Goal: Task Accomplishment & Management: Use online tool/utility

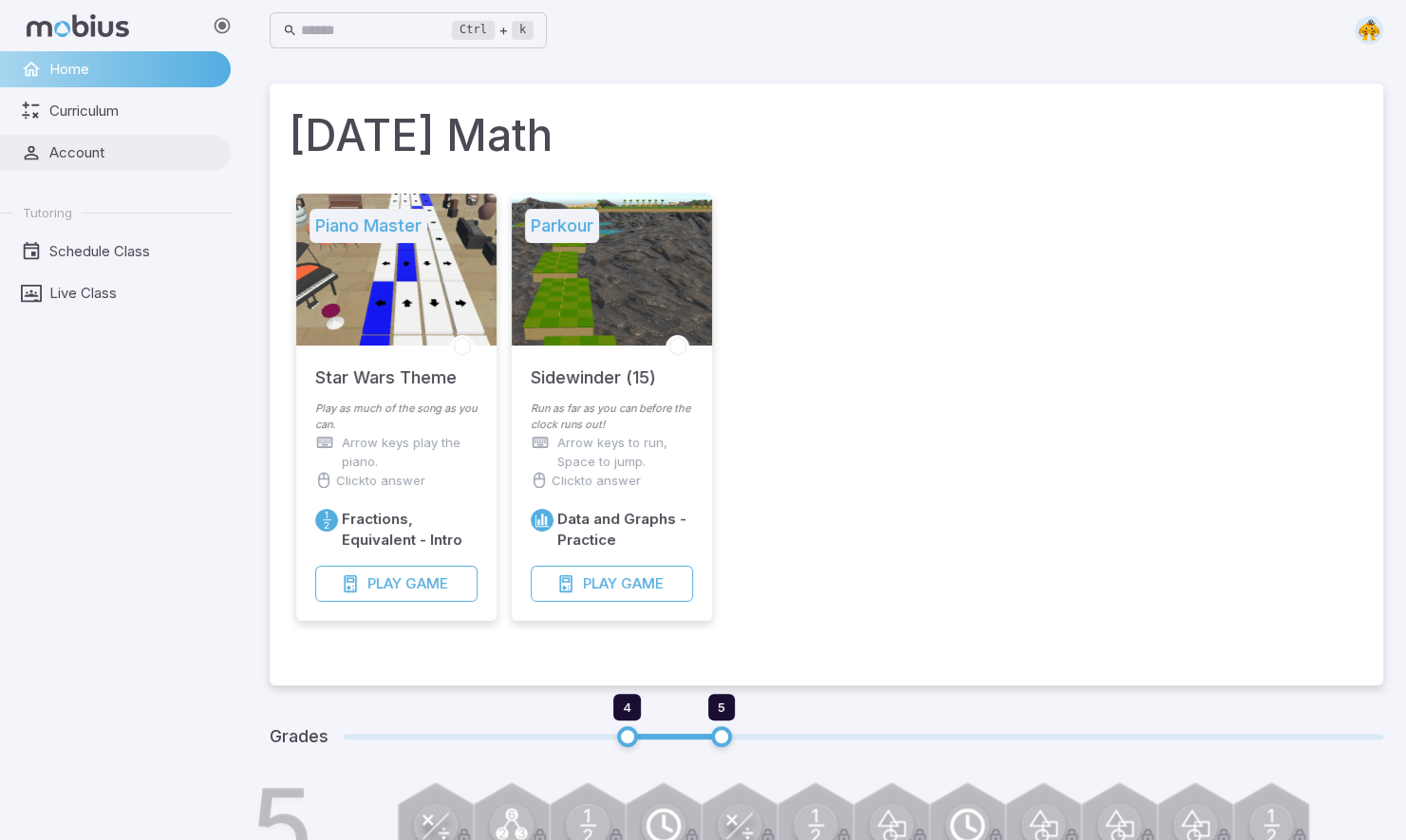
click at [45, 150] on link "Account" at bounding box center [115, 153] width 230 height 36
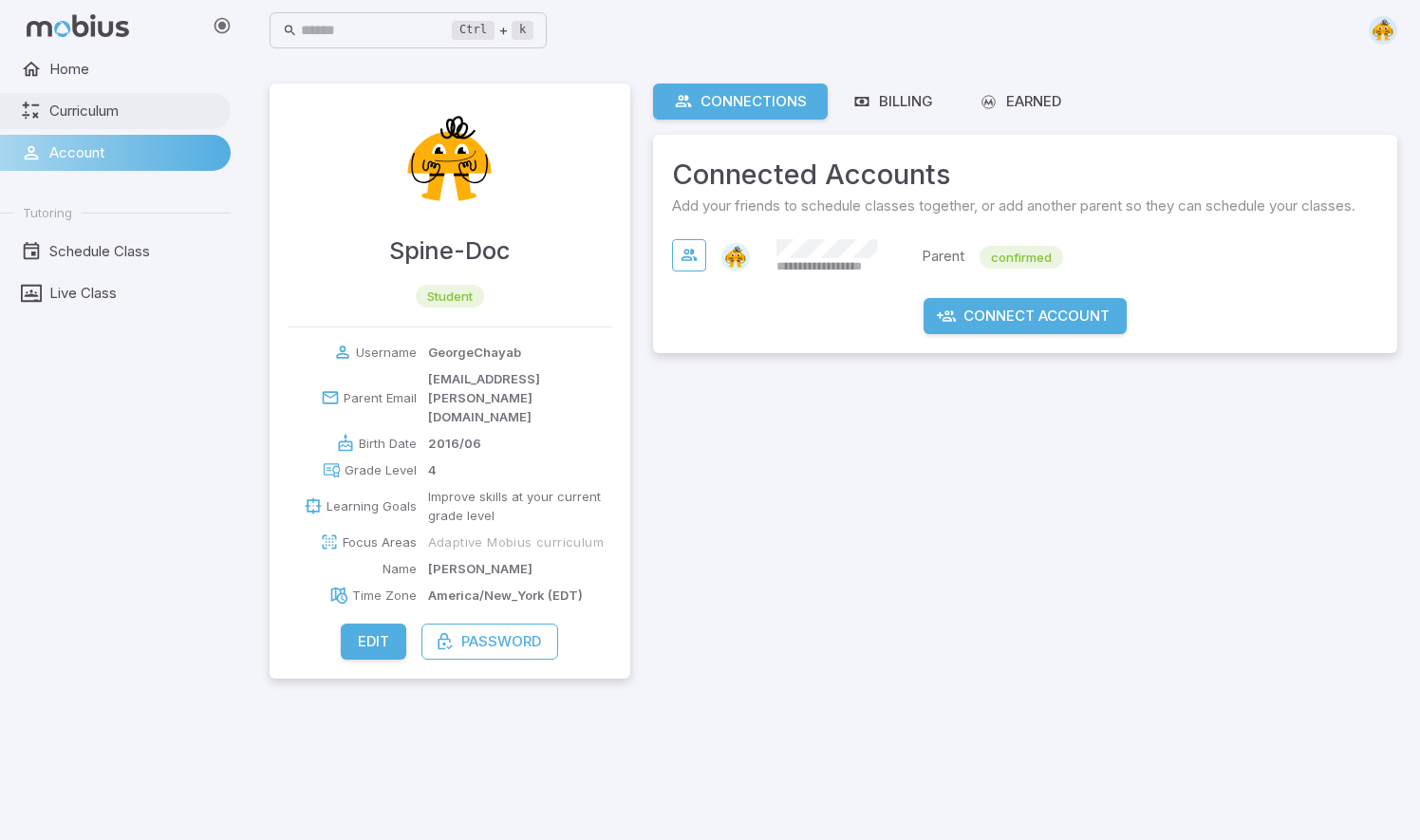
click at [72, 109] on span "Curriculum" at bounding box center [132, 111] width 168 height 21
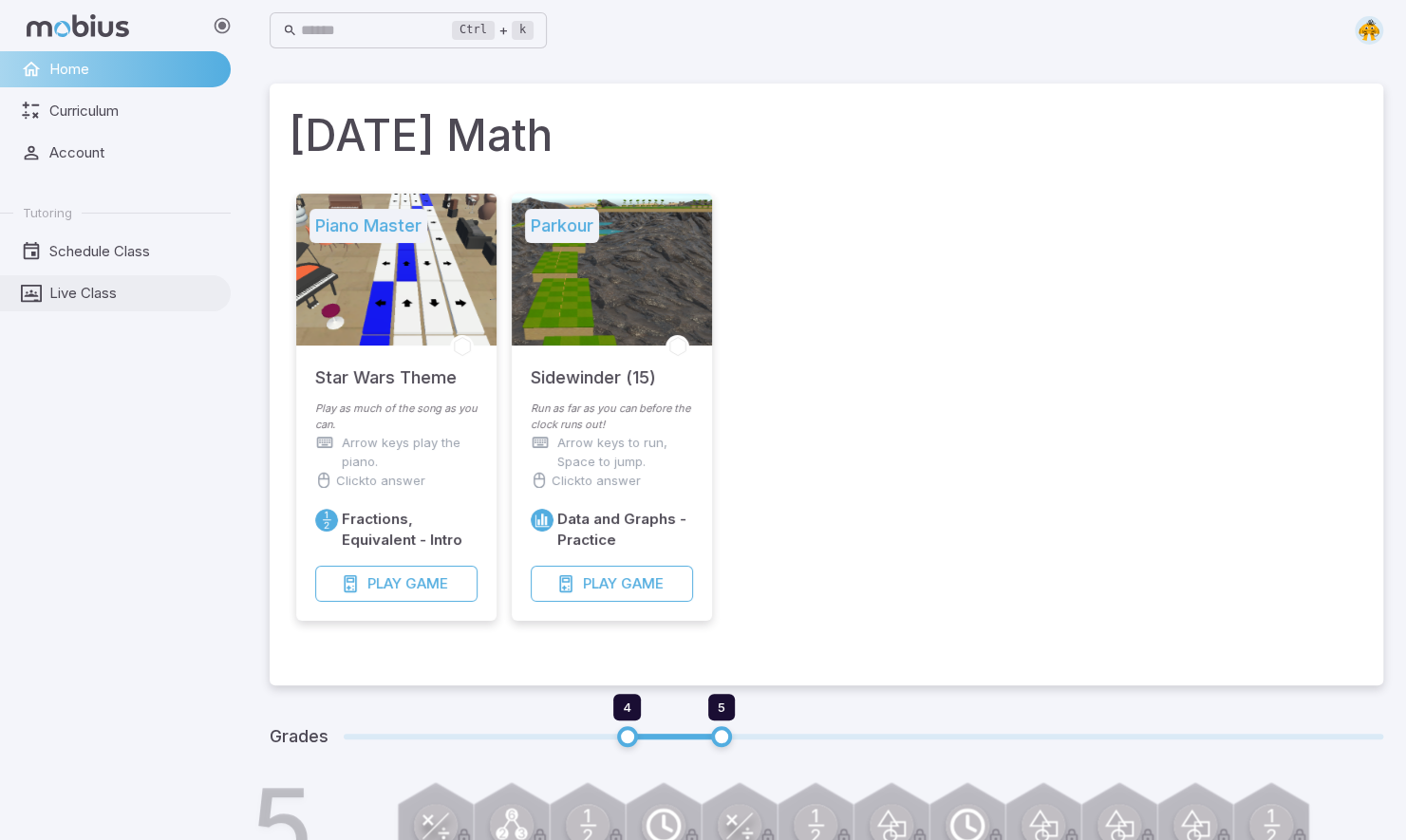
click at [68, 292] on span "Live Class" at bounding box center [133, 294] width 168 height 21
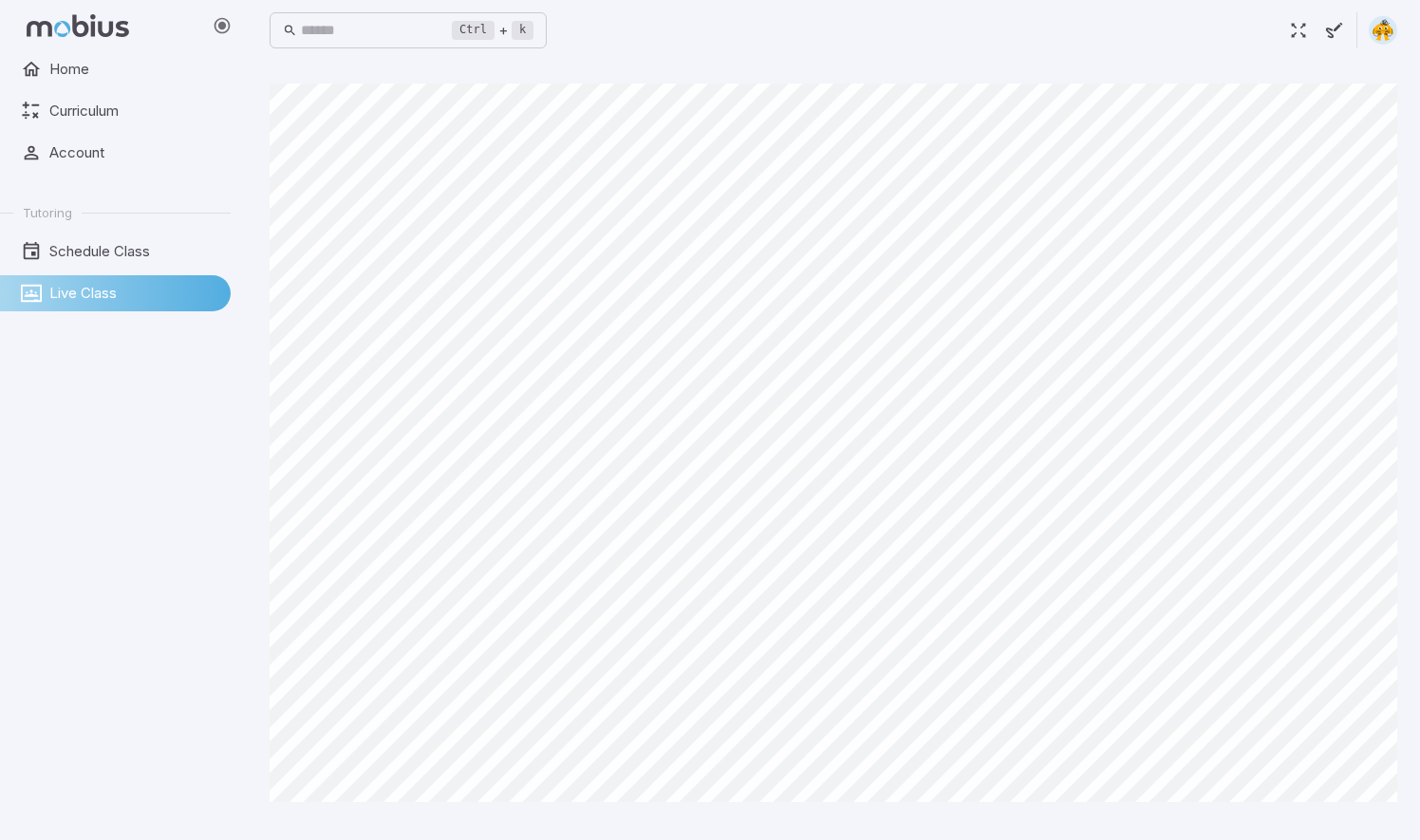
click at [0, 276] on link "Live Class" at bounding box center [115, 294] width 230 height 36
click at [157, 571] on div "Home Curriculum Account Tutoring Schedule Class Live Class" at bounding box center [123, 444] width 246 height 788
